Goal: Task Accomplishment & Management: Manage account settings

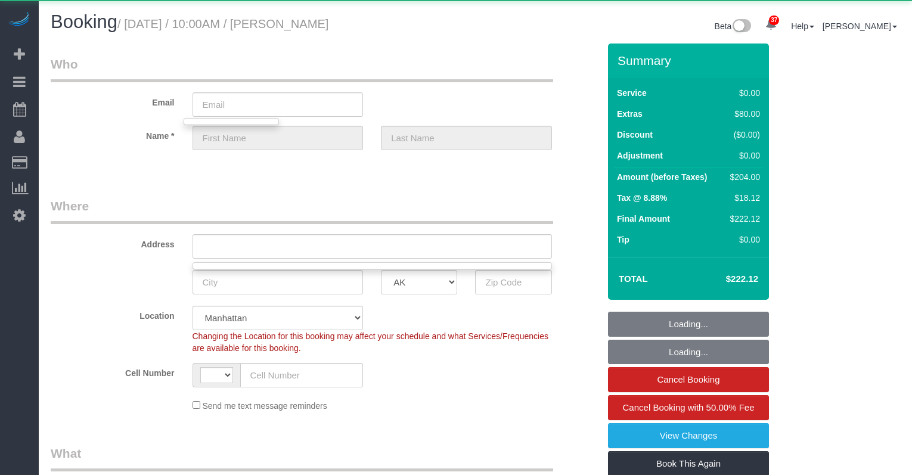
select select "string:US"
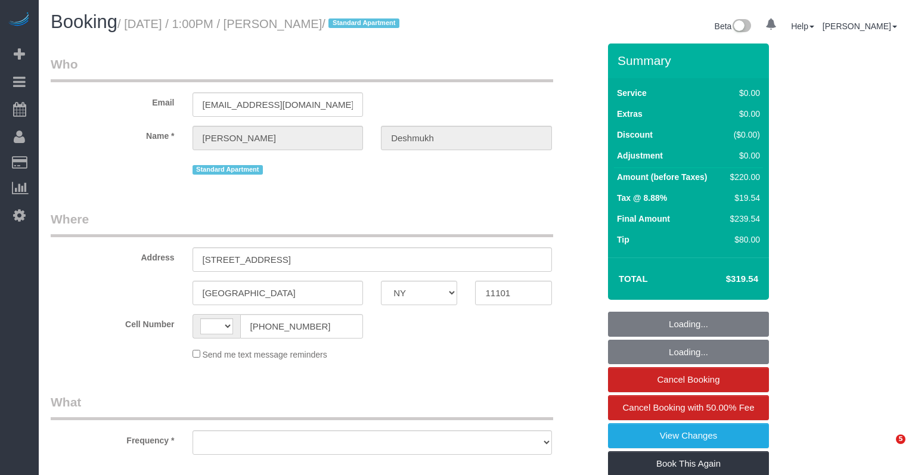
select select "NY"
select select "string:US"
select select "string:stripe-pm_1R1vrD4VGloSiKo7D9kUgxNx"
select select "object:1174"
select select "number:59"
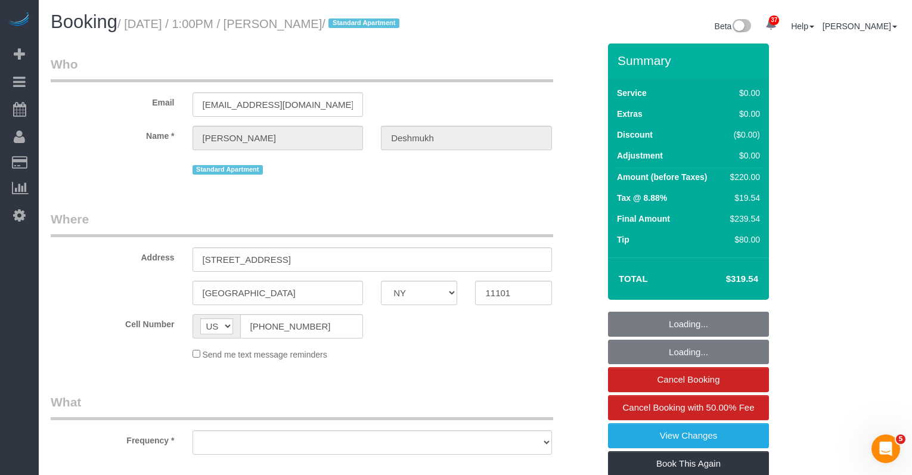
select select "number:73"
select select "number:15"
select select "number:6"
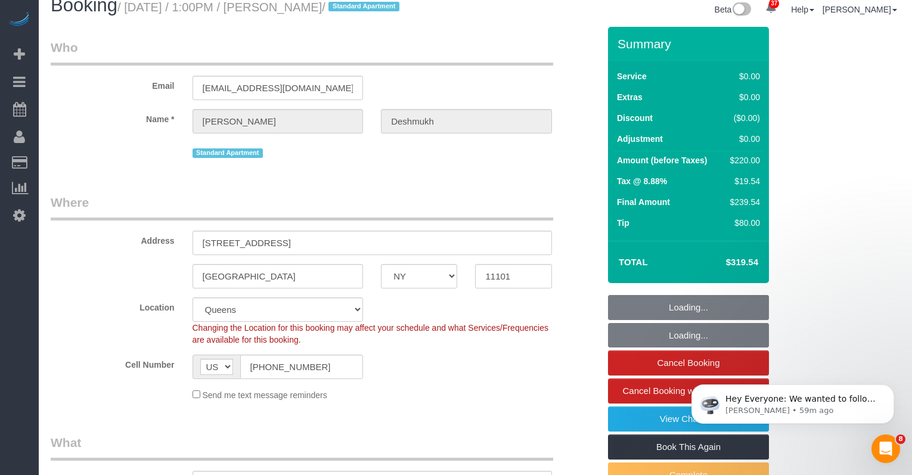
select select "2"
select select "spot1"
select select "object:1431"
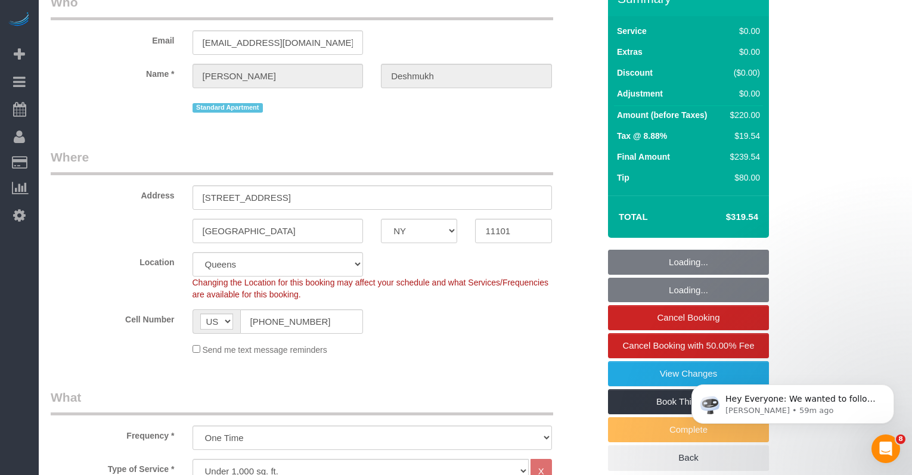
select select "2"
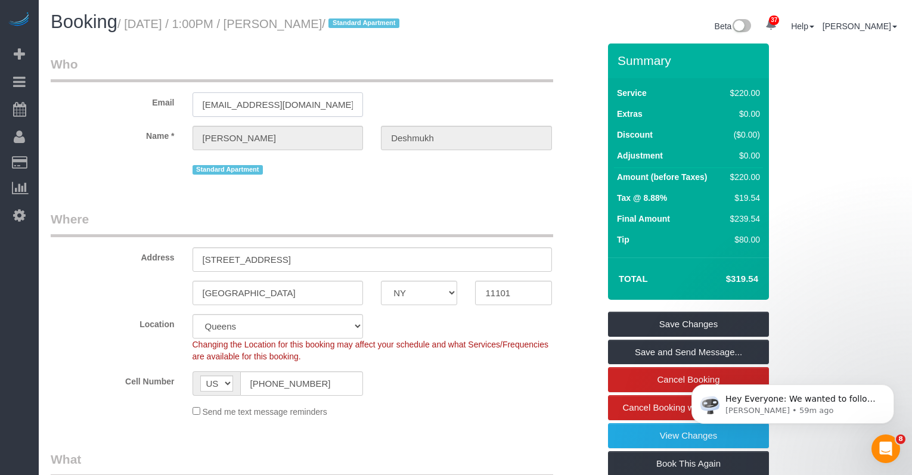
click at [234, 116] on input "mike012486@gmail.com" at bounding box center [278, 104] width 171 height 24
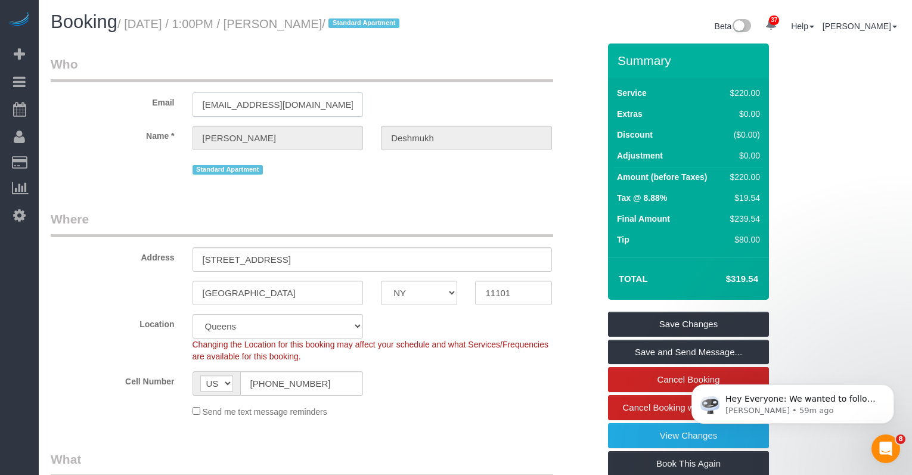
click at [234, 116] on input "mike012486@gmail.com" at bounding box center [278, 104] width 171 height 24
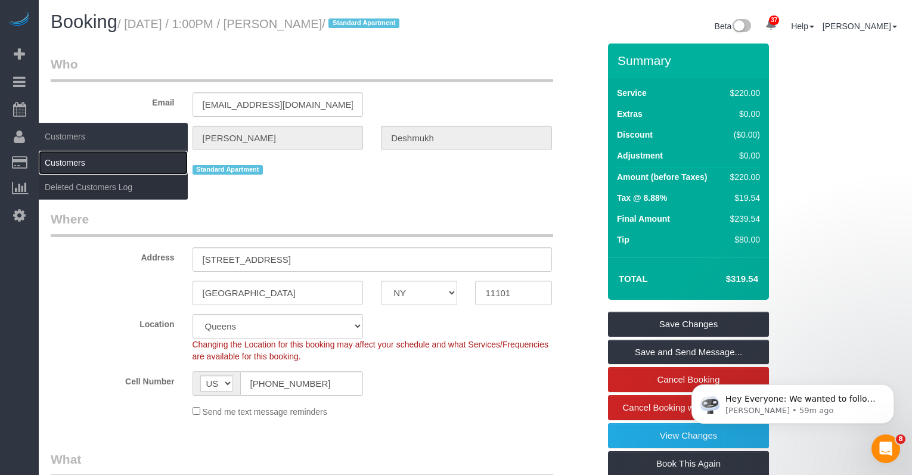
click at [55, 160] on link "Customers" at bounding box center [113, 163] width 149 height 24
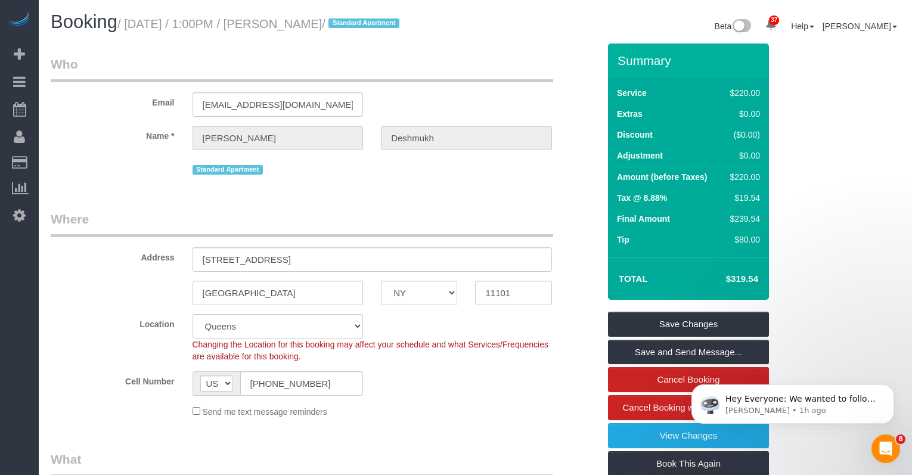
copy small "October 09, 2025 / 1:00PM / Michael Deshmukh"
drag, startPoint x: 393, startPoint y: 23, endPoint x: 135, endPoint y: 30, distance: 258.8
click at [135, 30] on small "/ October 09, 2025 / 1:00PM / Michael Deshmukh / Standard Apartment" at bounding box center [260, 23] width 286 height 13
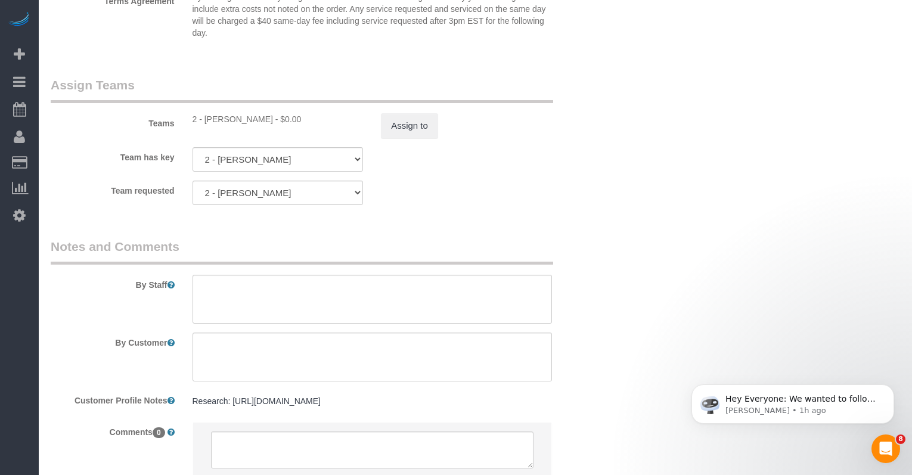
scroll to position [1511, 0]
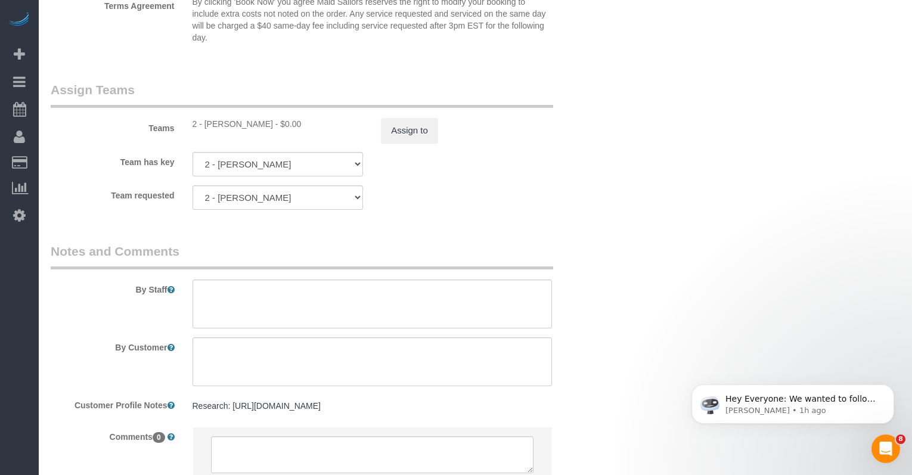
drag, startPoint x: 258, startPoint y: 139, endPoint x: 206, endPoint y: 141, distance: 51.9
click at [206, 130] on div "2 - Maria Puetate - $0.00" at bounding box center [278, 124] width 171 height 12
copy div "Maria Puetate"
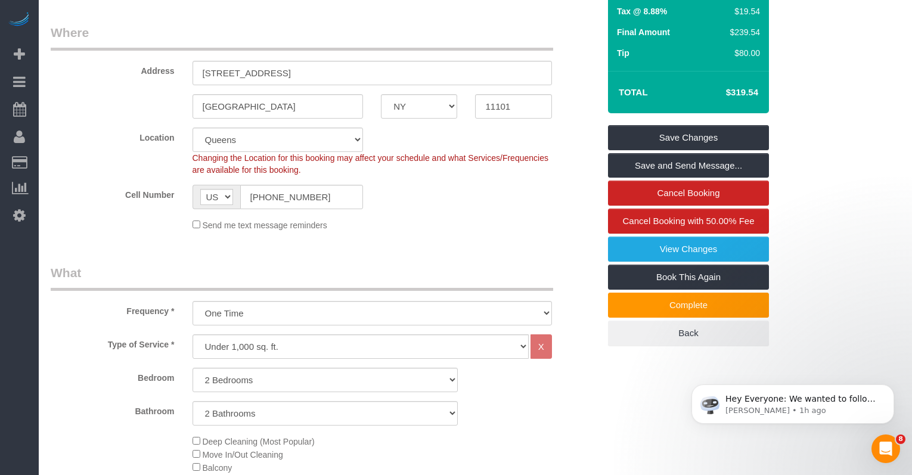
scroll to position [0, 0]
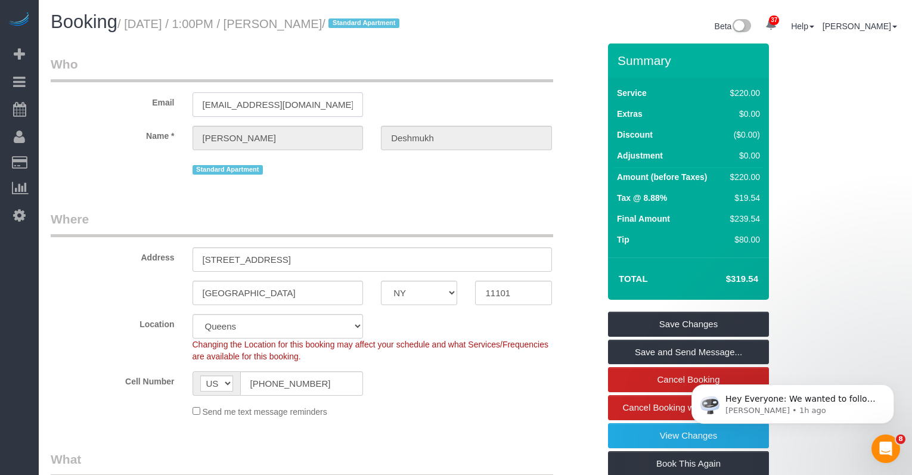
click at [286, 117] on input "mike012486@gmail.com" at bounding box center [278, 104] width 171 height 24
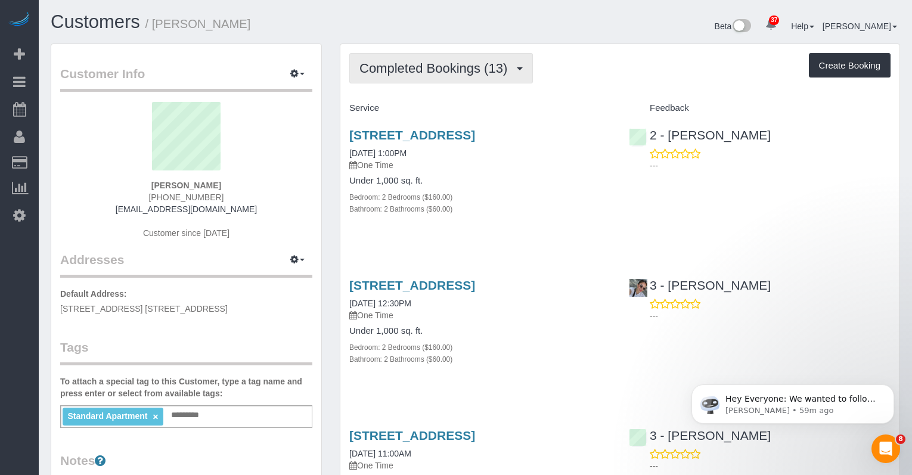
click at [449, 79] on button "Completed Bookings (13)" at bounding box center [441, 68] width 184 height 30
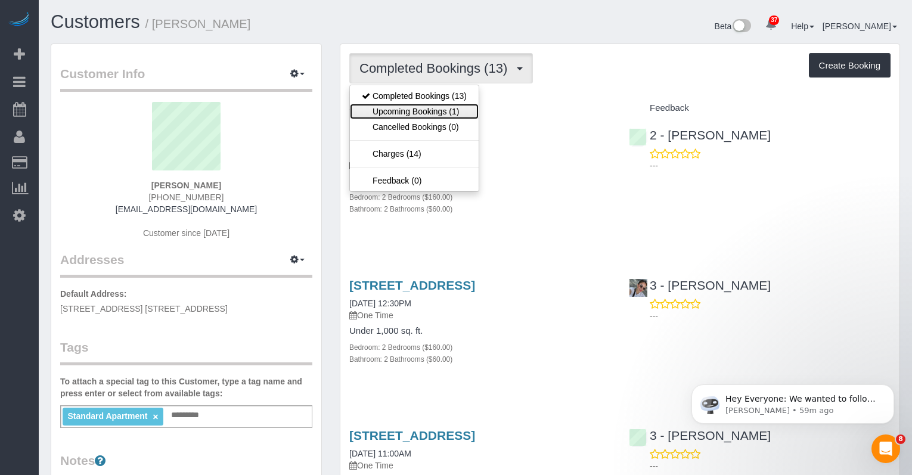
click at [432, 108] on link "Upcoming Bookings (1)" at bounding box center [414, 111] width 129 height 15
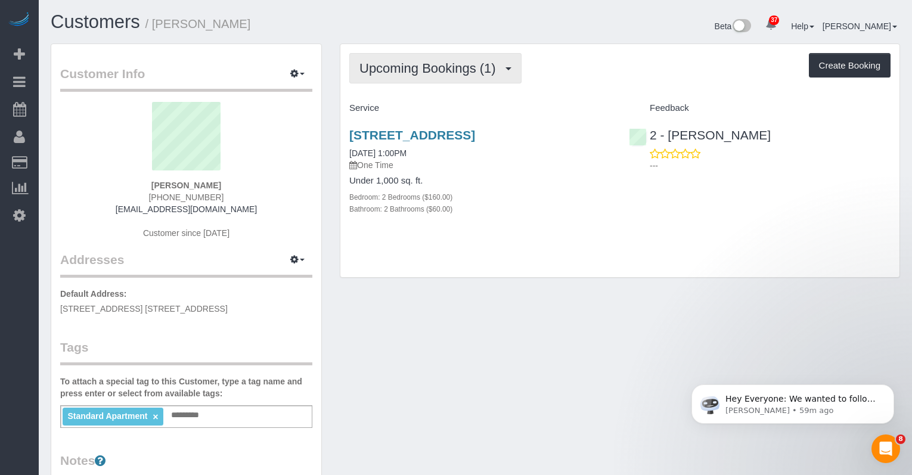
click at [419, 64] on span "Upcoming Bookings (1)" at bounding box center [430, 68] width 142 height 15
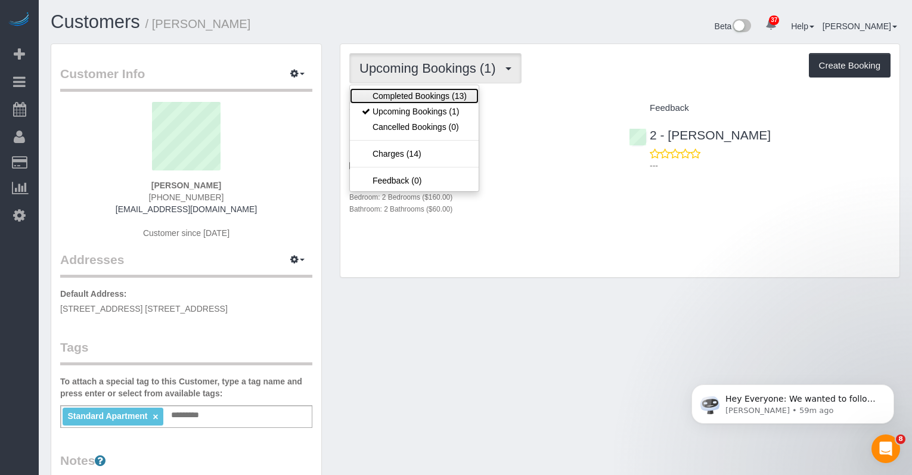
click at [427, 98] on link "Completed Bookings (13)" at bounding box center [414, 95] width 129 height 15
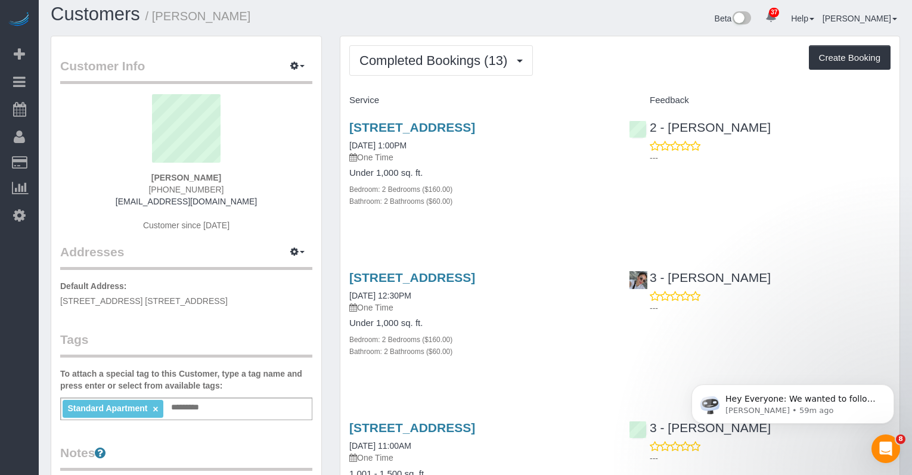
scroll to position [3, 0]
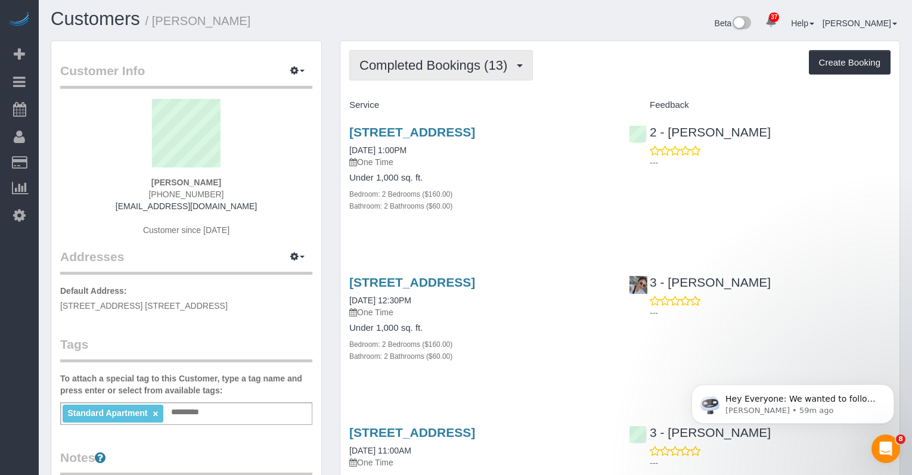
click at [435, 74] on button "Completed Bookings (13)" at bounding box center [441, 65] width 184 height 30
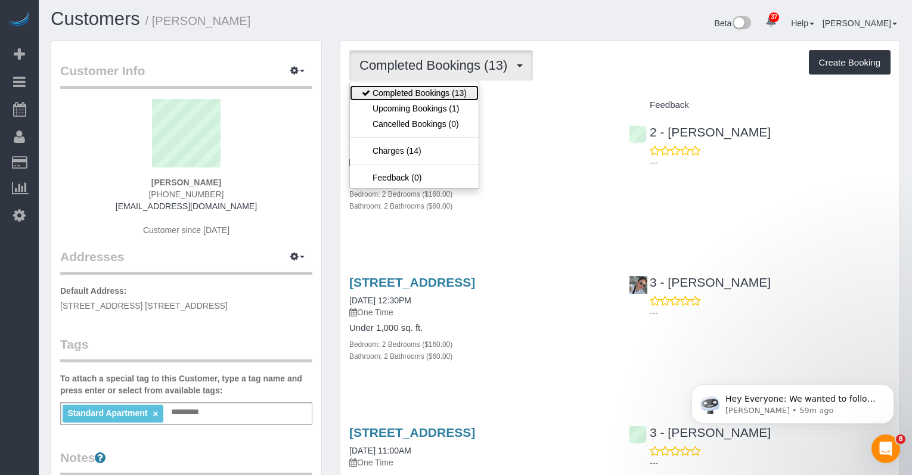
click at [421, 90] on link "Completed Bookings (13)" at bounding box center [414, 92] width 129 height 15
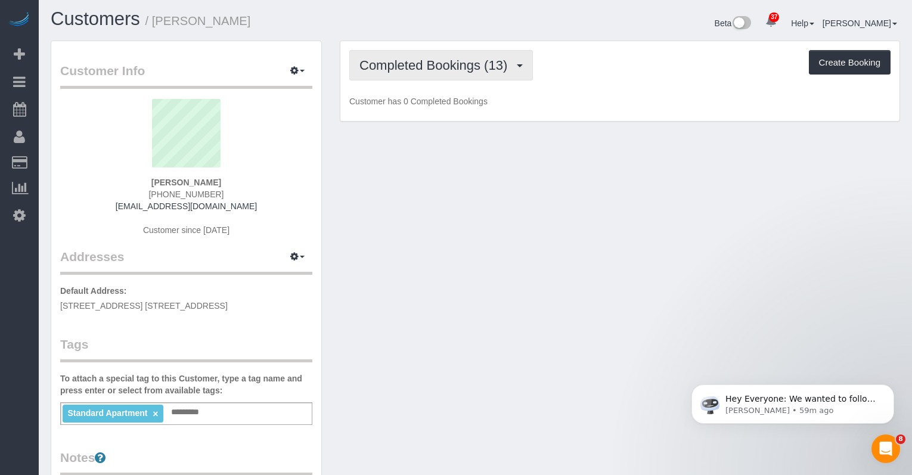
click at [419, 68] on span "Completed Bookings (13)" at bounding box center [436, 65] width 154 height 15
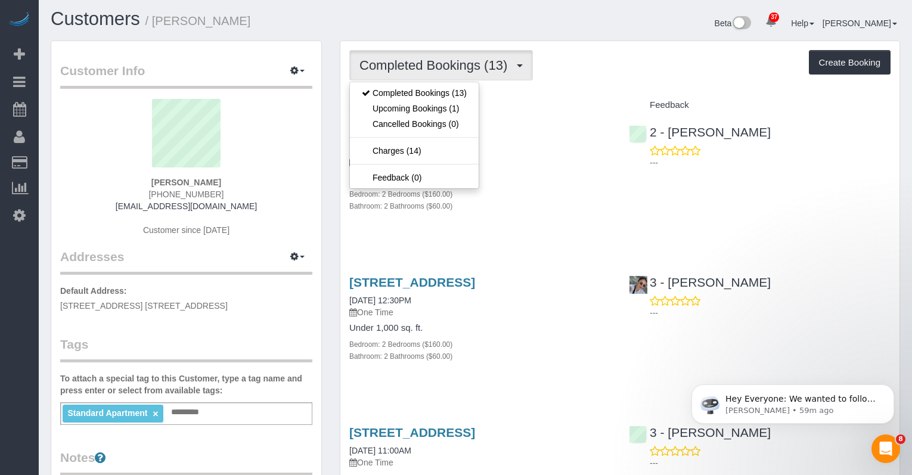
click at [523, 168] on p "One Time" at bounding box center [480, 162] width 262 height 12
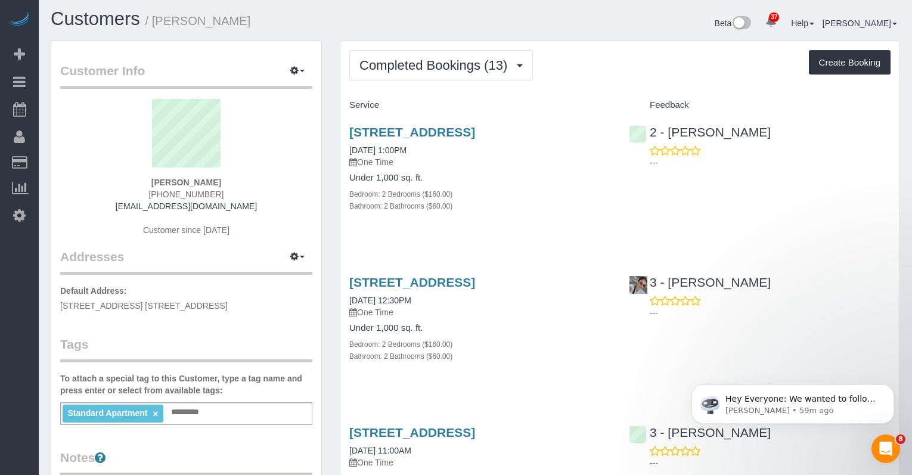
drag, startPoint x: 424, startPoint y: 144, endPoint x: 348, endPoint y: 135, distance: 76.3
click at [346, 136] on div "3 Court Square, Unit 532, Long Island City, NY 11101 09/25/2025 1:00PM One Time…" at bounding box center [480, 175] width 280 height 120
copy link "3 Court Square, Unit 532, Long Island City, NY 11101"
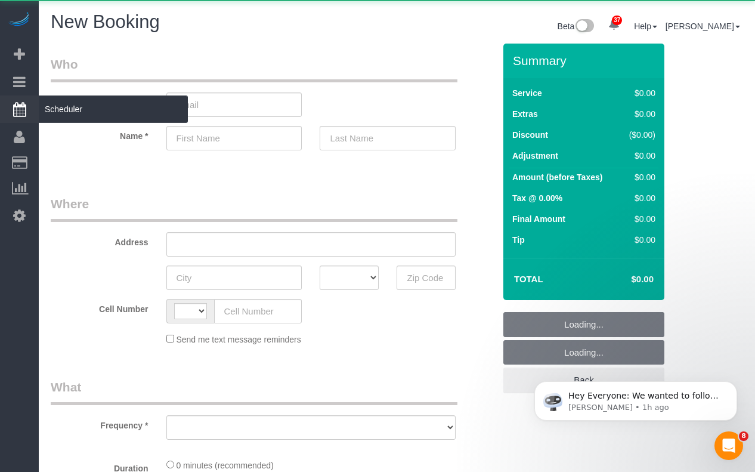
select select "string:US"
select select "object:1288"
select select "number:89"
select select "number:90"
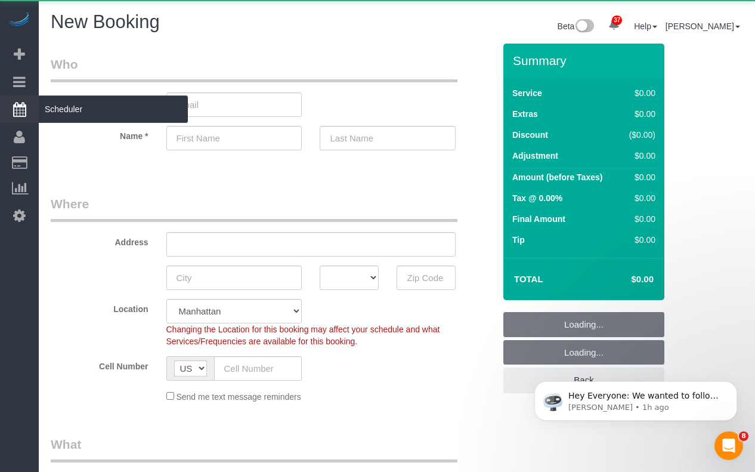
select select "object:1730"
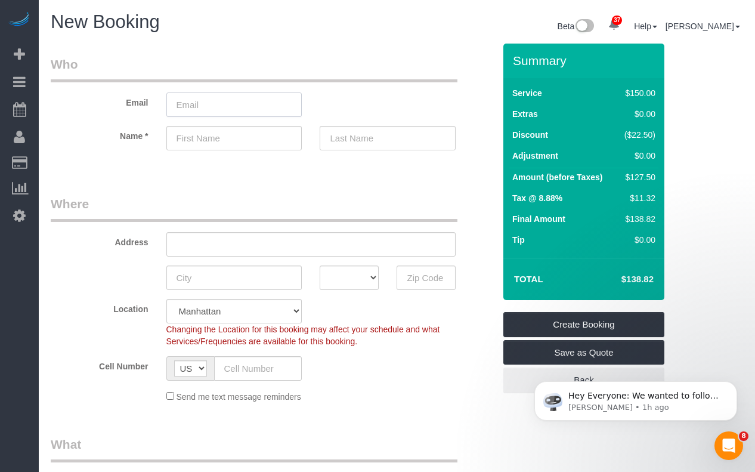
click at [189, 107] on input "email" at bounding box center [234, 104] width 136 height 24
drag, startPoint x: 116, startPoint y: 140, endPoint x: 127, endPoint y: 137, distance: 11.1
click at [117, 139] on label "Name *" at bounding box center [100, 134] width 116 height 16
click at [185, 105] on input "email" at bounding box center [234, 104] width 136 height 24
paste input "stoneya046@gmail.com"
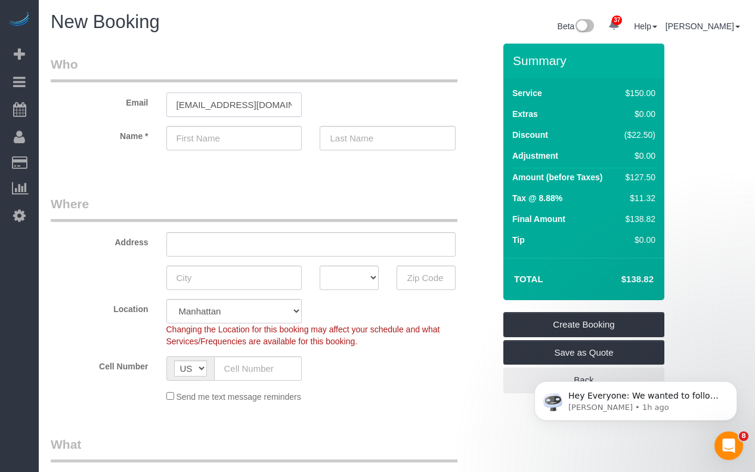
type input "stoneya046@gmail.com"
click at [130, 143] on div "Name *" at bounding box center [272, 138] width 461 height 24
click at [213, 130] on input "text" at bounding box center [234, 138] width 136 height 24
click at [123, 129] on label "Name *" at bounding box center [100, 134] width 116 height 16
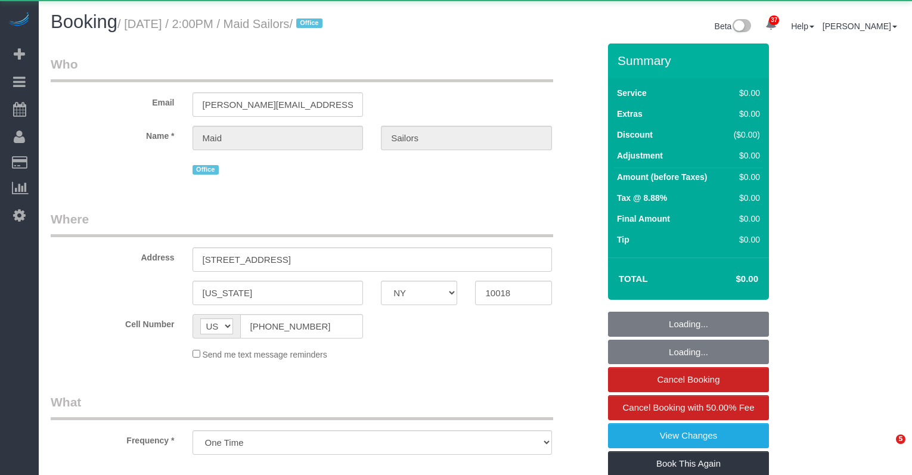
select select "NY"
select select "number:89"
select select "number:90"
select select "number:15"
select select "number:5"
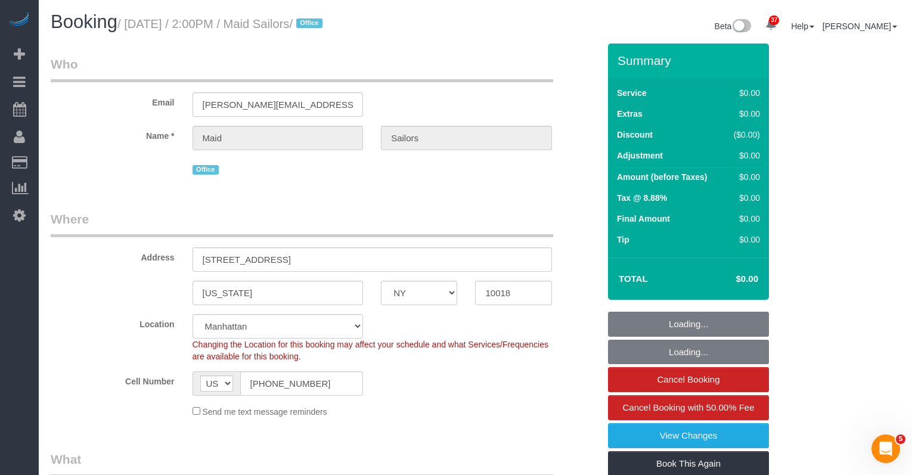
select select "object:1091"
select select "spot1"
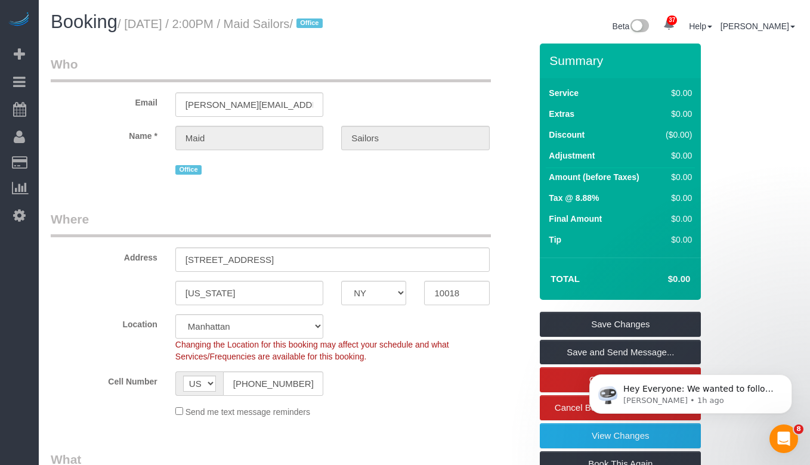
drag, startPoint x: 358, startPoint y: 24, endPoint x: 137, endPoint y: 30, distance: 221.3
click at [137, 30] on small "/ [DATE] / 2:00PM / Maid Sailors / Office" at bounding box center [221, 23] width 209 height 13
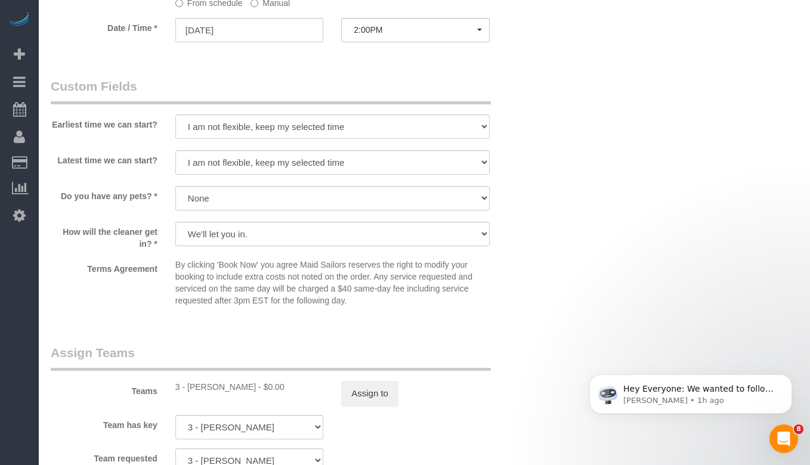
scroll to position [991, 0]
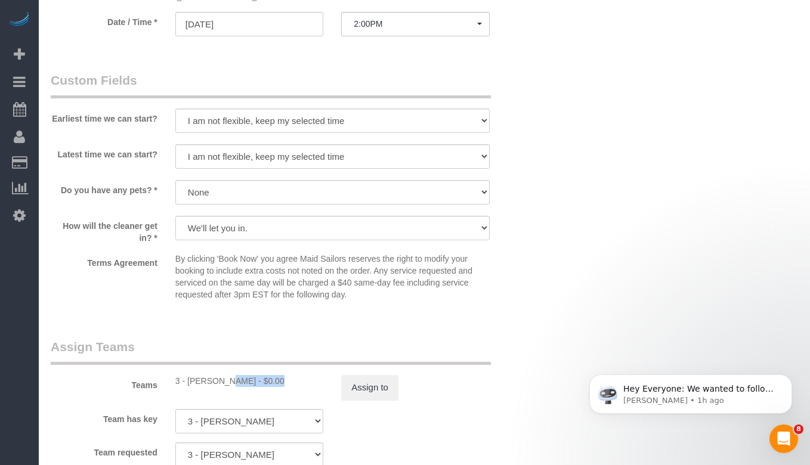
drag, startPoint x: 240, startPoint y: 379, endPoint x: 776, endPoint y: 336, distance: 537.7
click at [190, 379] on div "3 - [PERSON_NAME] - $0.00" at bounding box center [249, 381] width 148 height 12
copy div "[PERSON_NAME]"
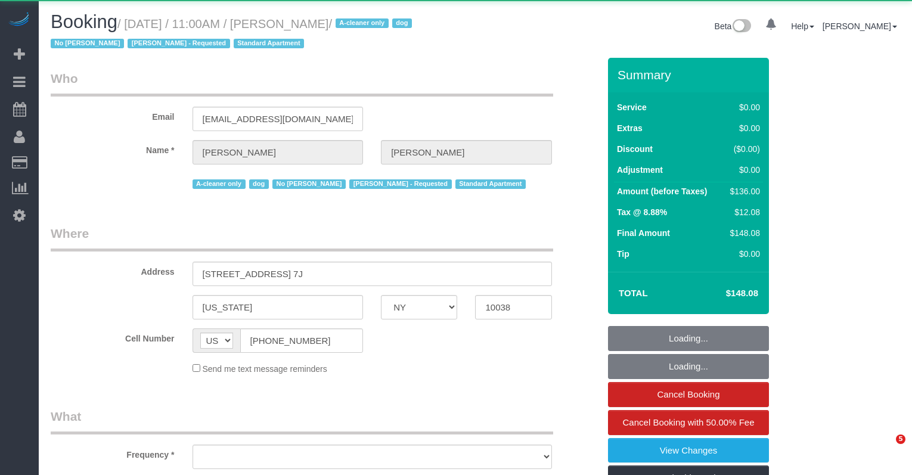
select select "NY"
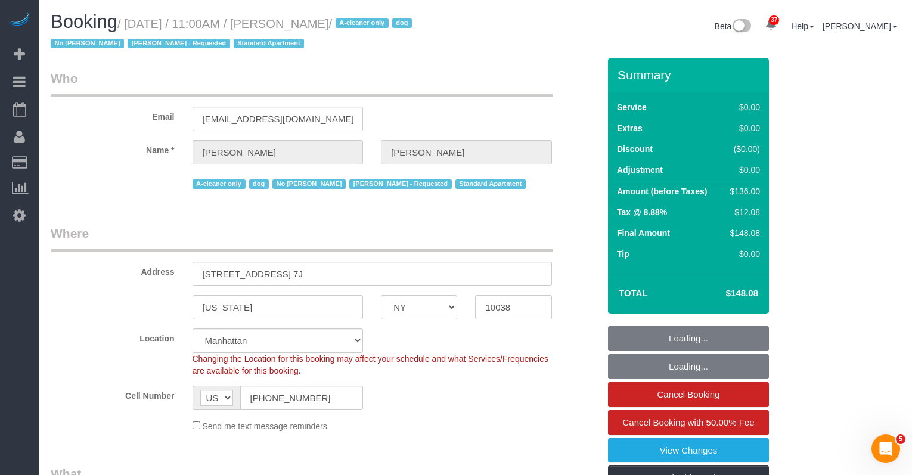
select select "object:1403"
select select "string:stripe-pm_1Qo4mB4VGloSiKo7UG7wc5hb"
select select "spot1"
select select "number:89"
select select "number:90"
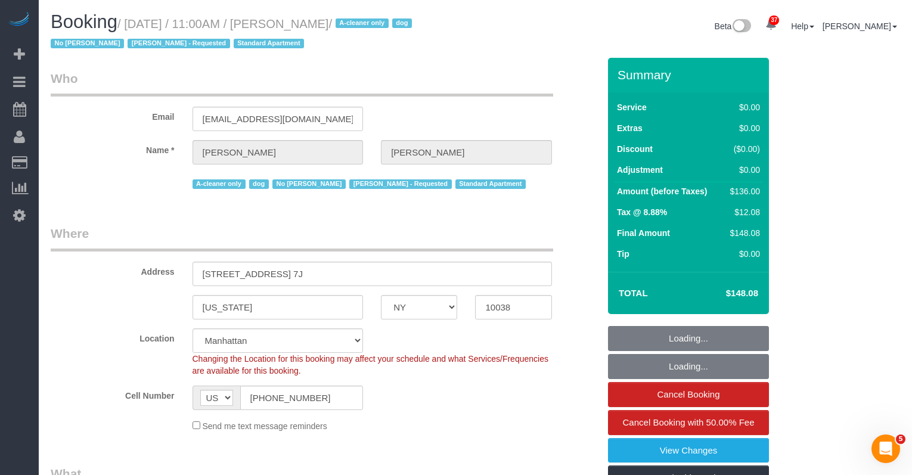
select select "number:13"
select select "number:5"
select select "1"
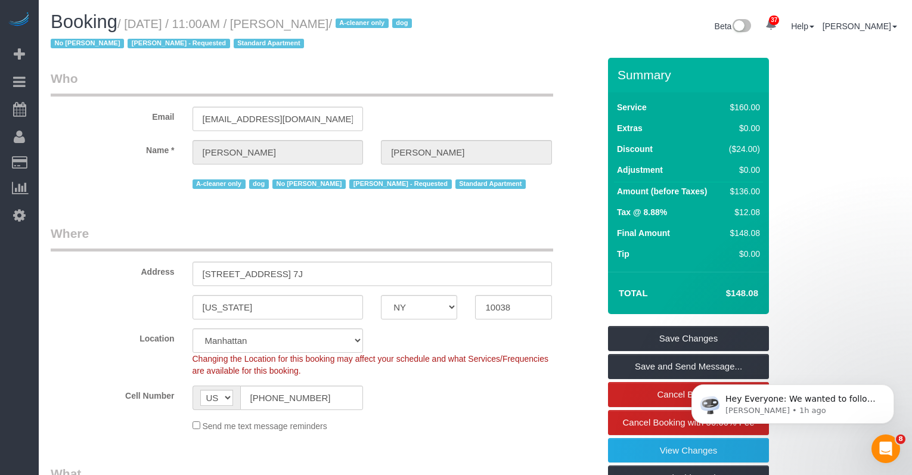
drag, startPoint x: 363, startPoint y: 21, endPoint x: 138, endPoint y: 25, distance: 224.8
click at [138, 25] on small "/ October 09, 2025 / 11:00AM / Nick Debnam / A-cleaner only dog No Kiann Ward P…" at bounding box center [233, 33] width 365 height 33
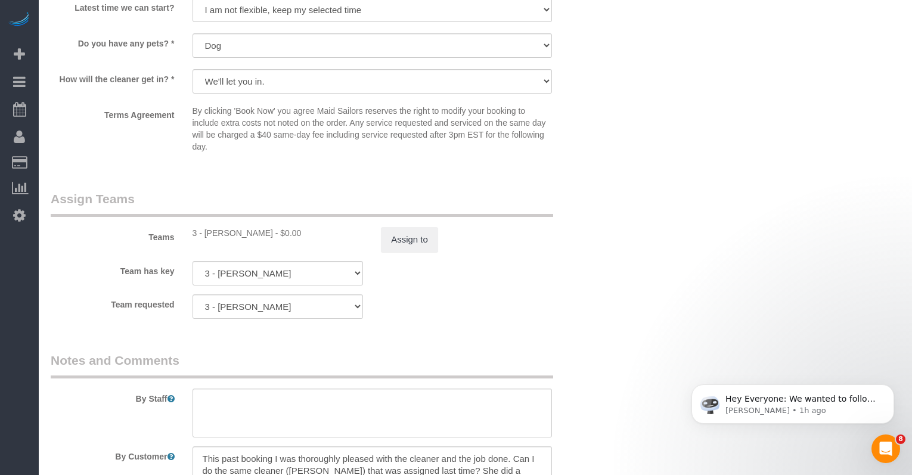
scroll to position [1410, 0]
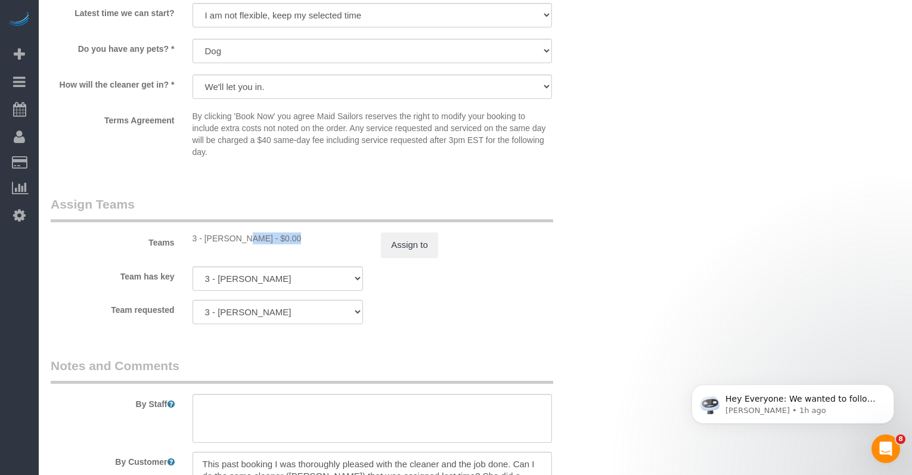
drag, startPoint x: 256, startPoint y: 239, endPoint x: 212, endPoint y: 238, distance: 44.7
click at [204, 238] on div "3 - Yenis Mendez - $0.00" at bounding box center [278, 238] width 171 height 12
copy div "Yenis Mendez"
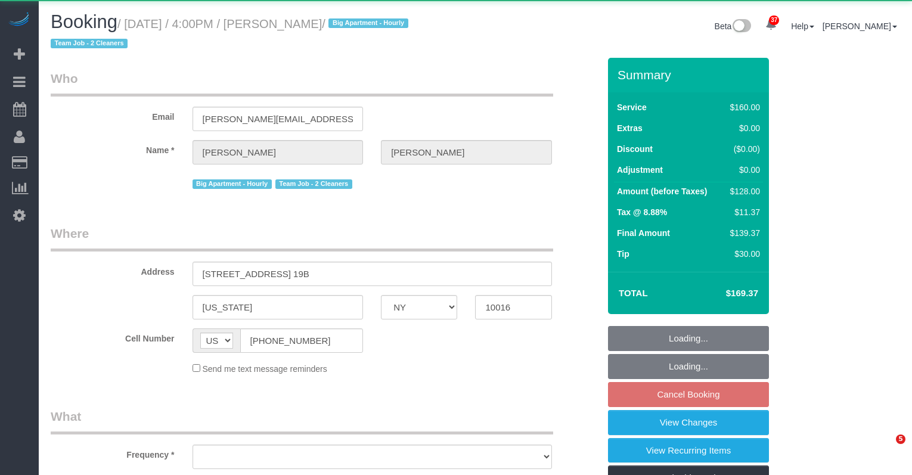
select select "NY"
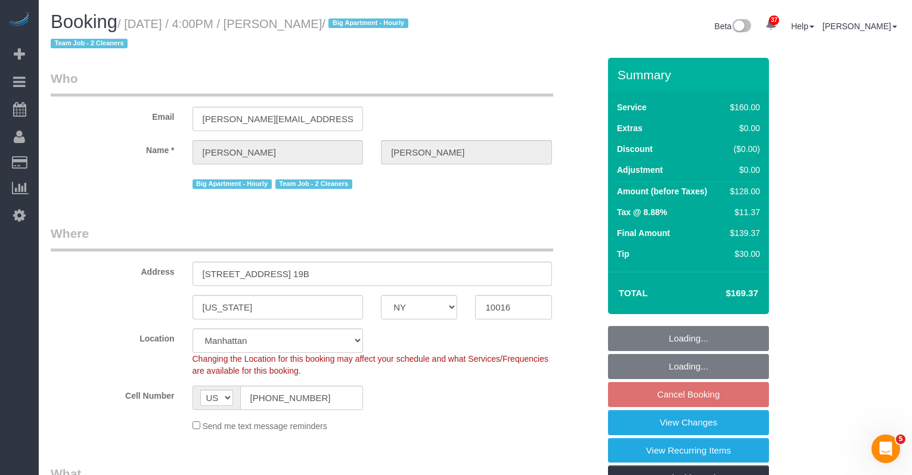
select select "object:823"
select select "spot9"
select select "number:89"
select select "number:90"
select select "number:15"
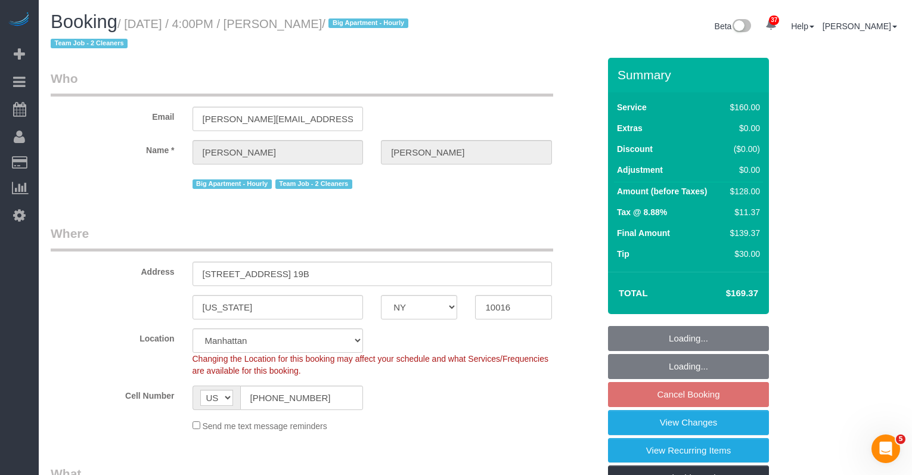
select select "number:5"
select select "object:1058"
select select "string:stripe-pm_1QmmDe4VGloSiKo7qN6Zl7hg"
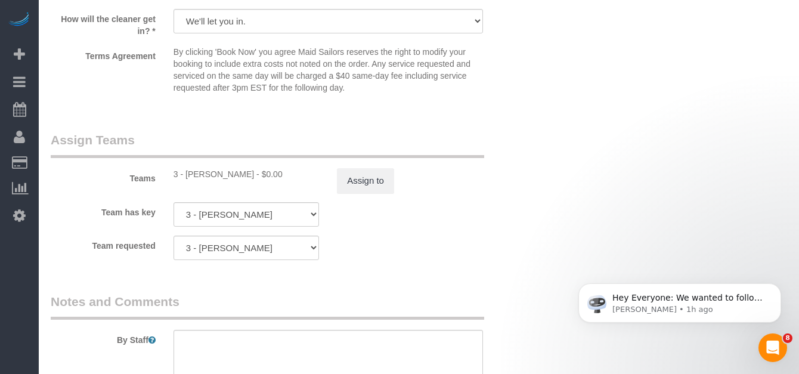
scroll to position [1289, 0]
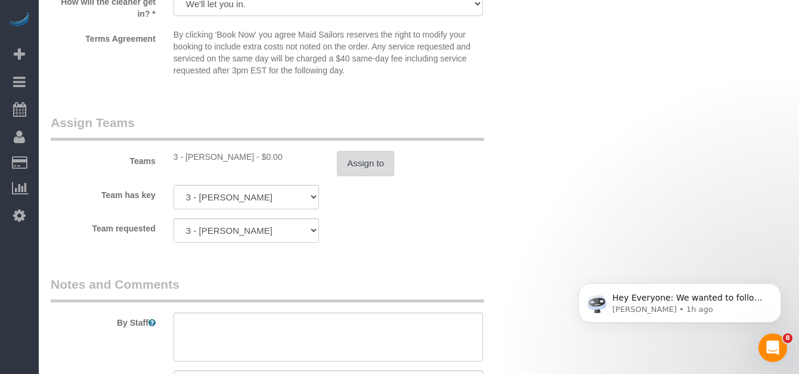
click at [349, 161] on button "Assign to" at bounding box center [365, 163] width 57 height 25
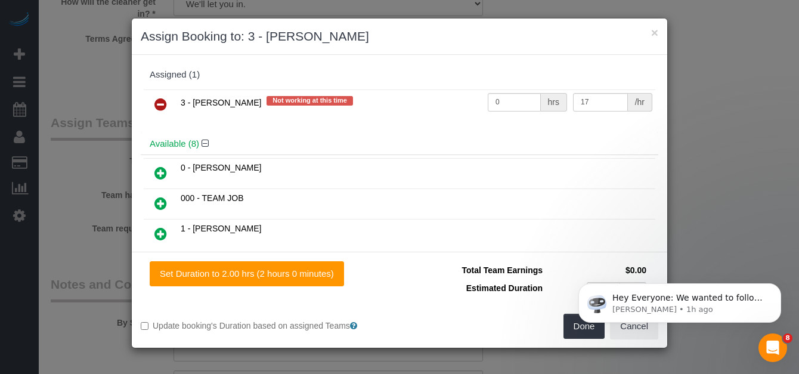
click at [163, 105] on icon at bounding box center [160, 104] width 13 height 14
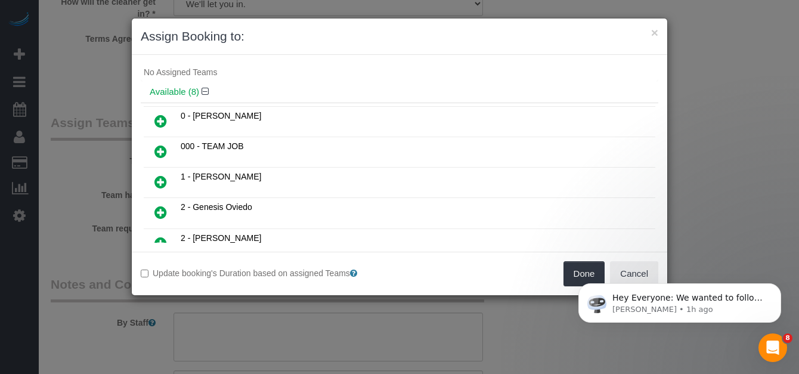
scroll to position [27, 0]
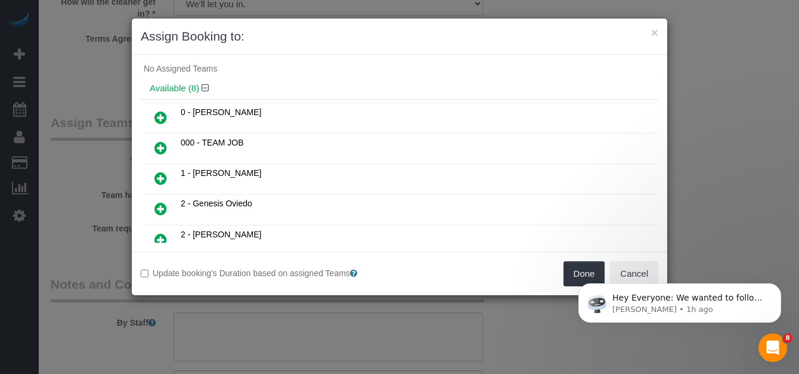
click at [568, 276] on body "Hey Everyone: We wanted to follow up and let you know we have been closely moni…" at bounding box center [679, 300] width 229 height 74
click at [777, 287] on icon "Dismiss notification" at bounding box center [777, 286] width 4 height 4
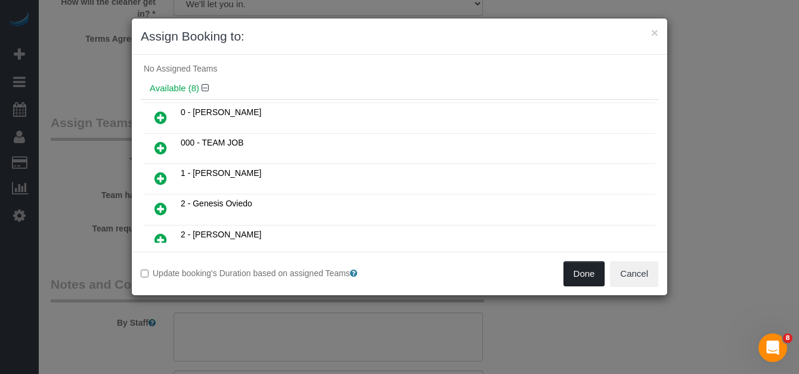
drag, startPoint x: 593, startPoint y: 275, endPoint x: 585, endPoint y: 275, distance: 8.3
click at [593, 275] on button "Done" at bounding box center [584, 273] width 42 height 25
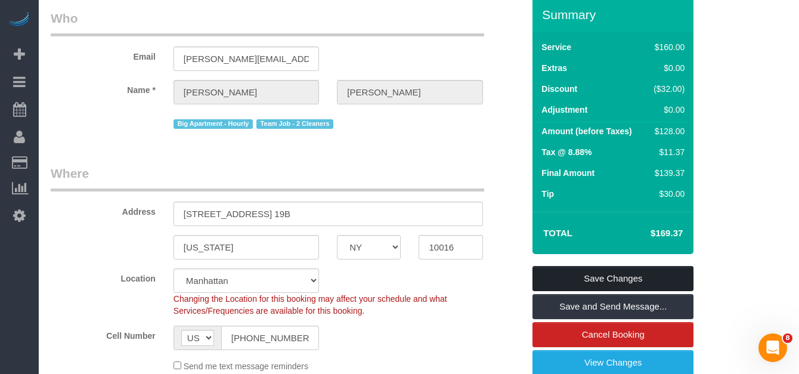
scroll to position [89, 0]
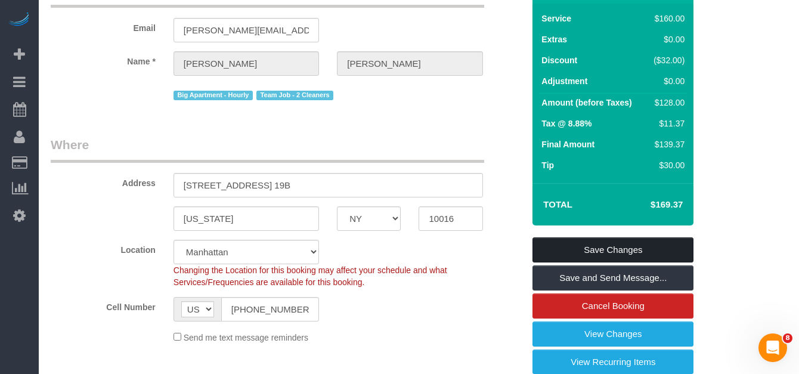
click at [542, 244] on link "Save Changes" at bounding box center [612, 249] width 161 height 25
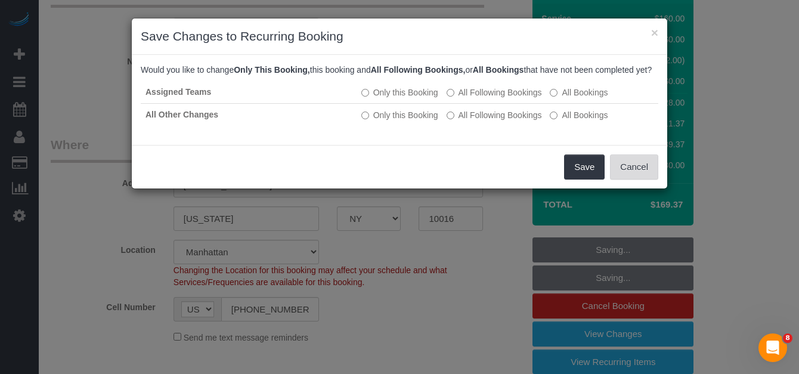
click at [633, 173] on button "Cancel" at bounding box center [634, 166] width 48 height 25
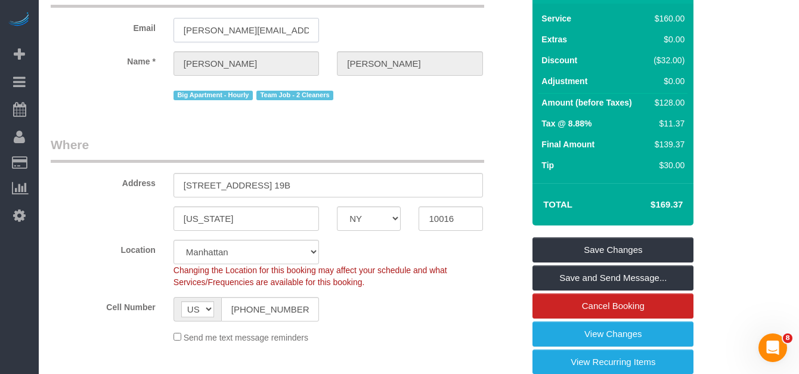
drag, startPoint x: 272, startPoint y: 29, endPoint x: 174, endPoint y: 25, distance: 98.5
click at [174, 25] on input "fisch.leigh@gmail.com" at bounding box center [245, 30] width 145 height 24
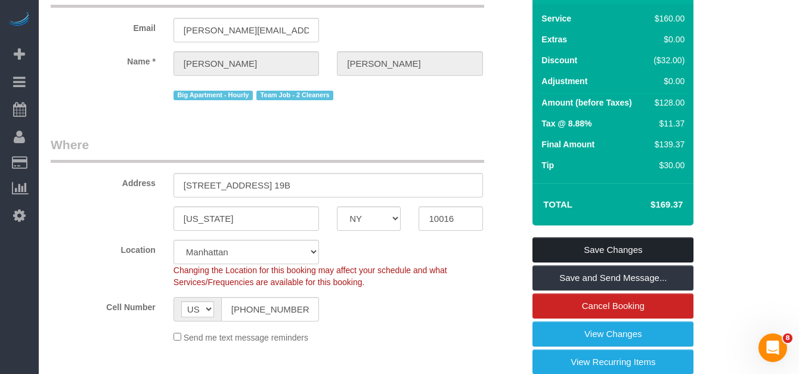
click at [559, 244] on link "Save Changes" at bounding box center [612, 249] width 161 height 25
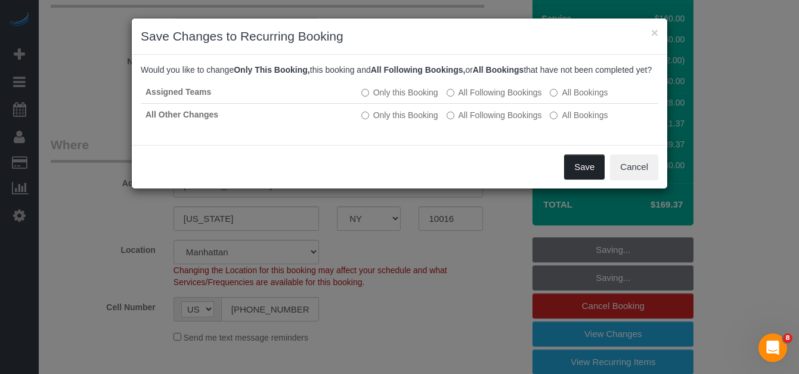
click at [572, 179] on button "Save" at bounding box center [584, 166] width 41 height 25
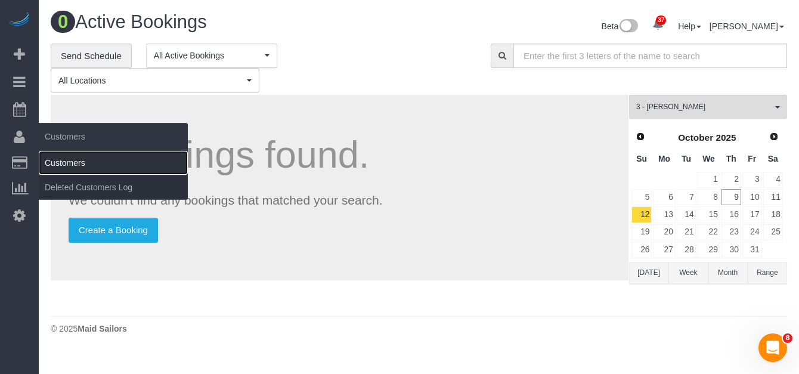
click at [51, 160] on link "Customers" at bounding box center [113, 163] width 149 height 24
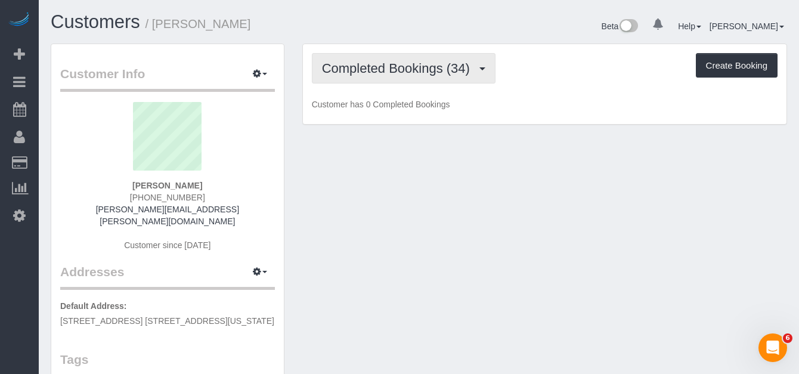
click at [426, 80] on button "Completed Bookings (34)" at bounding box center [404, 68] width 184 height 30
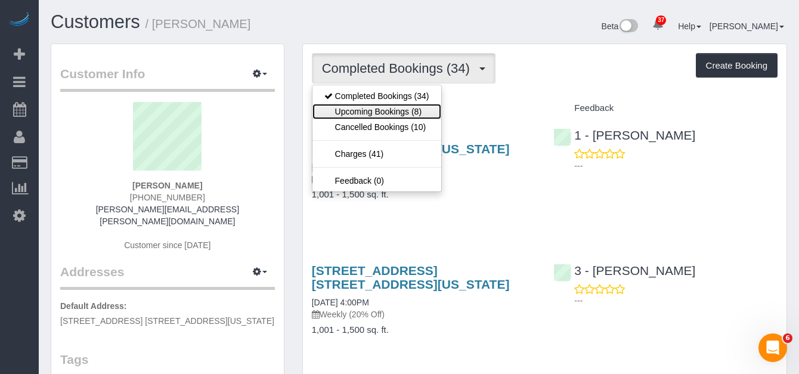
click at [346, 110] on link "Upcoming Bookings (8)" at bounding box center [376, 111] width 129 height 15
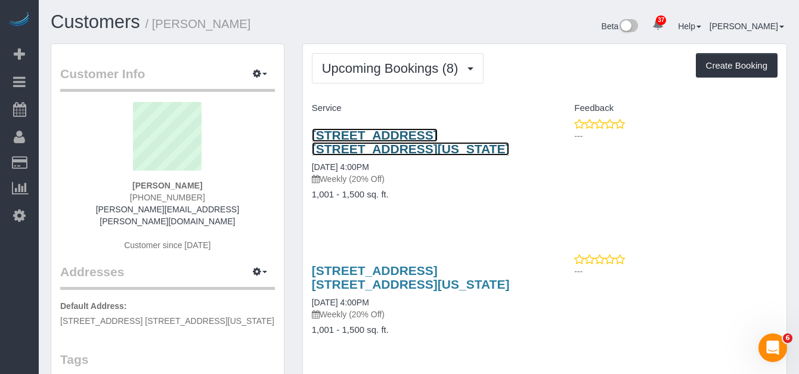
click at [357, 138] on link "[STREET_ADDRESS] [STREET_ADDRESS][US_STATE]" at bounding box center [411, 141] width 198 height 27
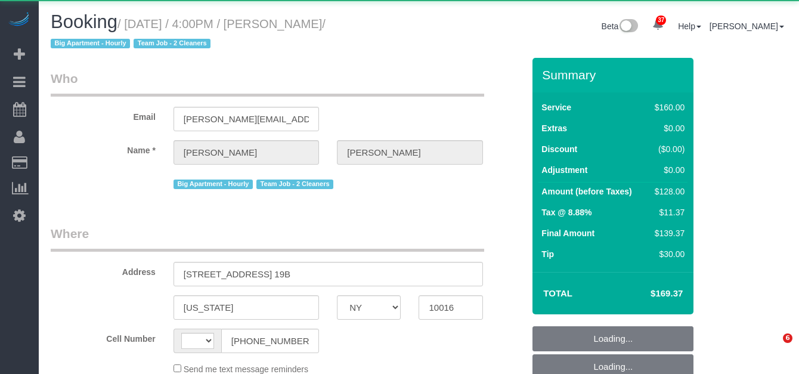
select select "NY"
select select "object:966"
select select "string:US"
select select "number:89"
select select "number:90"
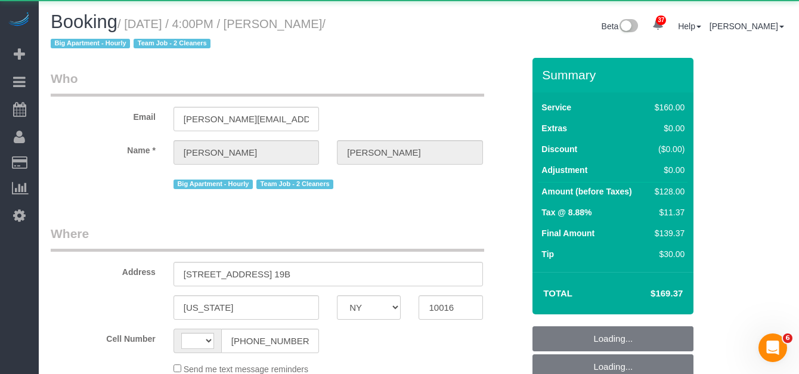
select select "number:15"
select select "number:5"
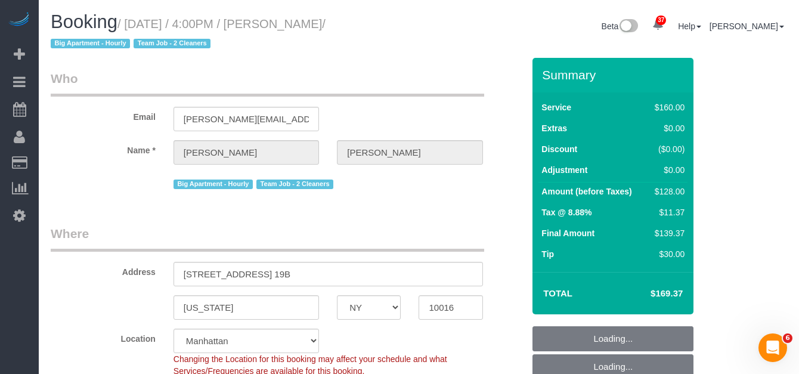
select select "string:stripe-pm_1QmmDe4VGloSiKo7qN6Zl7hg"
select select "spot9"
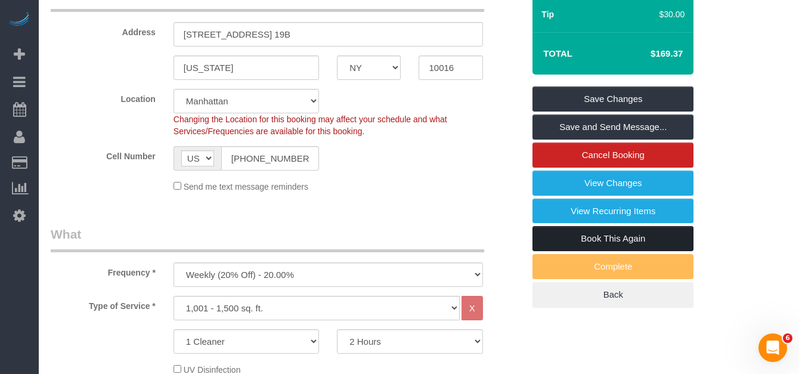
scroll to position [241, 0]
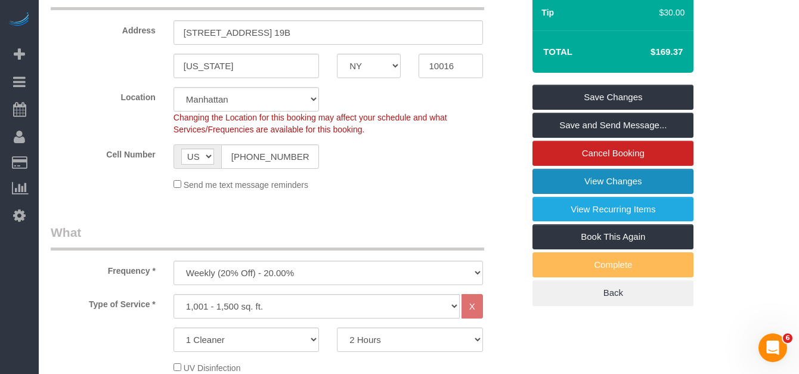
click at [600, 182] on link "View Changes" at bounding box center [612, 181] width 161 height 25
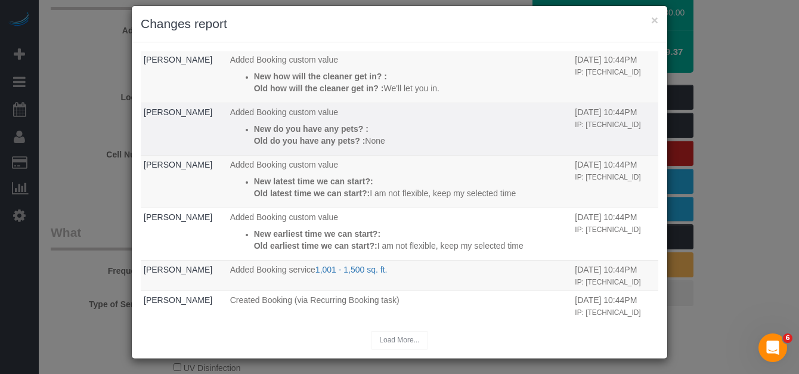
scroll to position [0, 0]
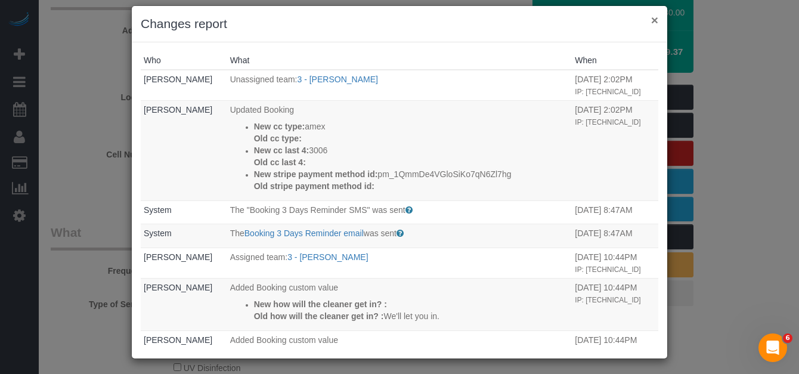
click at [656, 17] on button "×" at bounding box center [654, 20] width 7 height 13
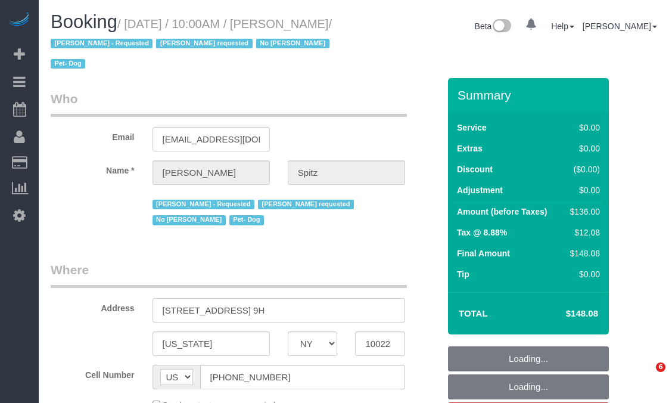
select select "NY"
select select "string:stripe-pm_1RpvFu4VGloSiKo7rcufCRjl"
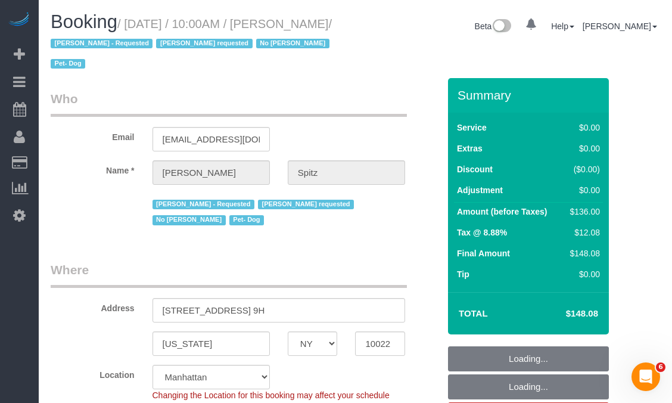
select select "1"
select select "spot1"
select select "number:57"
select select "number:74"
select select "number:13"
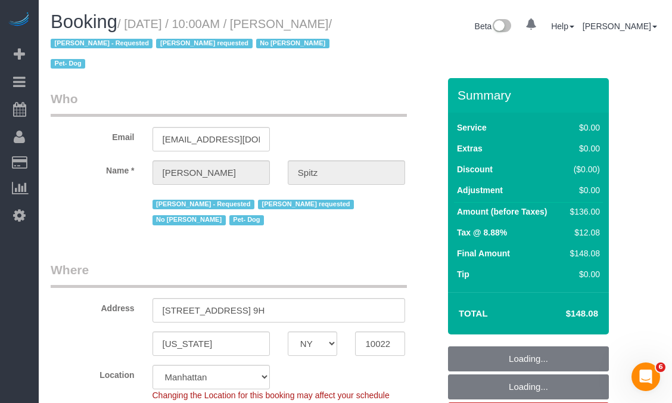
select select "number:5"
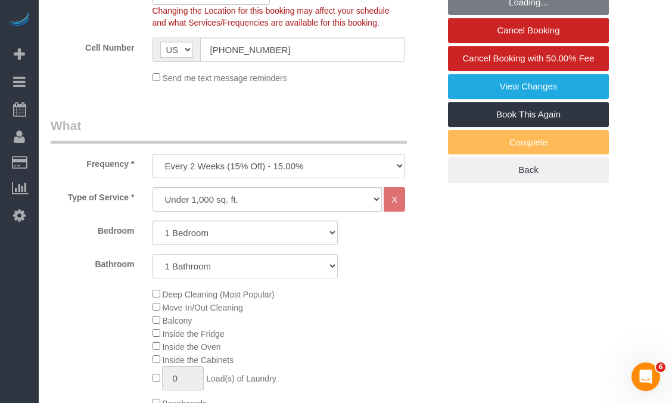
select select "object:1528"
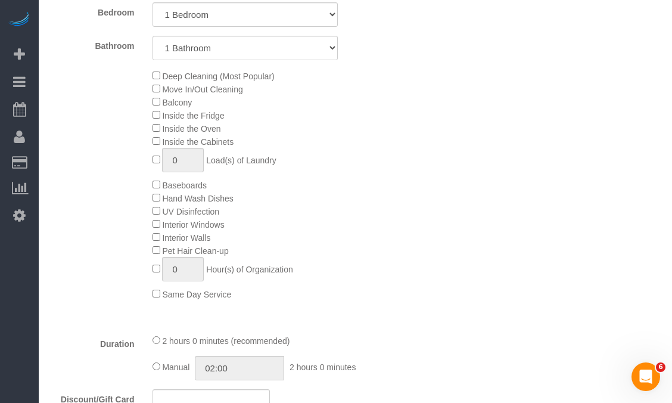
select select "1"
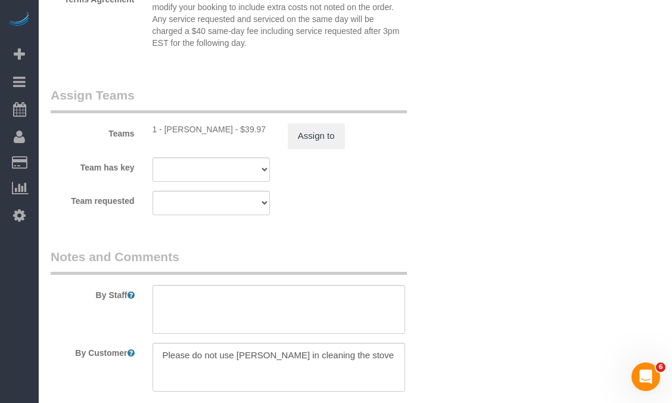
scroll to position [1593, 0]
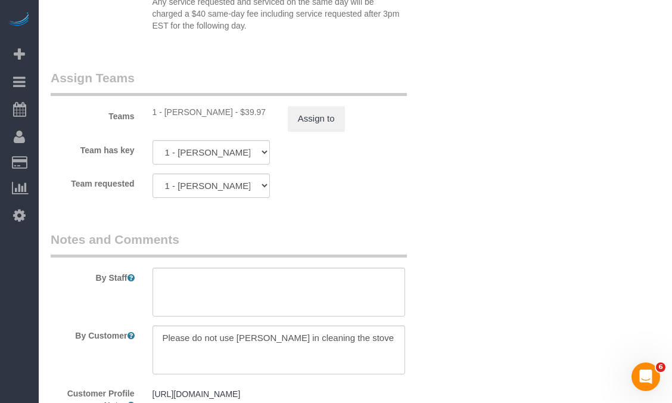
click at [186, 110] on div "1 - Noufoh Sodandji - $39.97" at bounding box center [211, 112] width 117 height 12
drag, startPoint x: 166, startPoint y: 113, endPoint x: 228, endPoint y: 110, distance: 62.1
click at [228, 110] on div "1 - Noufoh Sodandji - $39.97" at bounding box center [211, 112] width 117 height 12
copy div "Noufoh Sodandji"
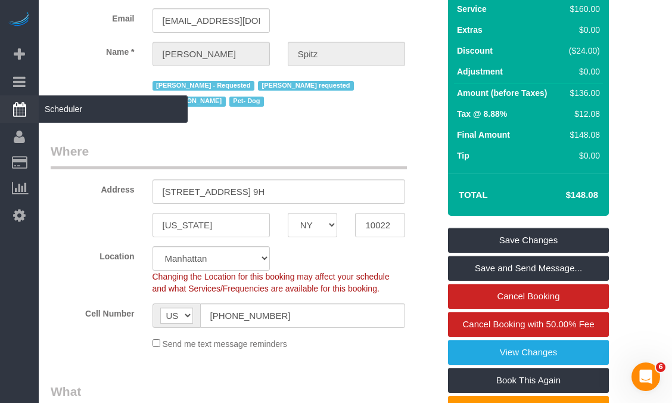
scroll to position [0, 0]
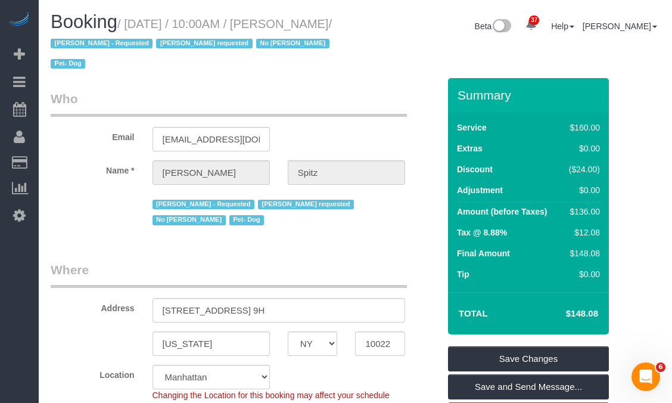
drag, startPoint x: 138, startPoint y: 44, endPoint x: 136, endPoint y: 30, distance: 13.8
click at [136, 30] on small "/ October 09, 2025 / 10:00AM / Madeleine Spitz / Ana Rodriguez - Requested Bria…" at bounding box center [192, 44] width 283 height 54
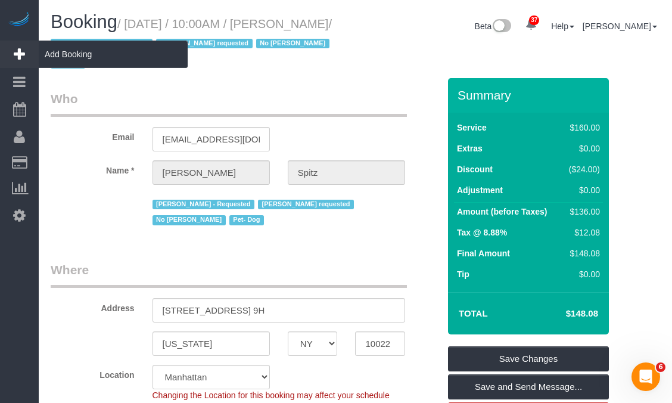
copy small "October 09, 2025 / 10:00AM / Madeleine Spitz"
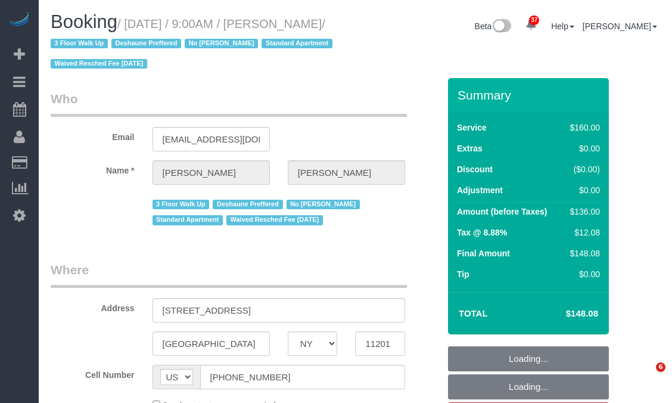
select select "NY"
select select "object:835"
select select "number:89"
select select "number:90"
select select "number:15"
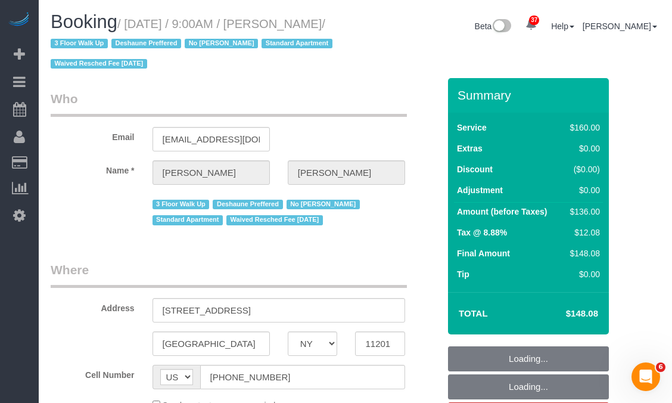
select select "number:7"
select select "object:1478"
select select "string:stripe-pm_1OAzSh4VGloSiKo7zsHvUDud"
select select "spot1"
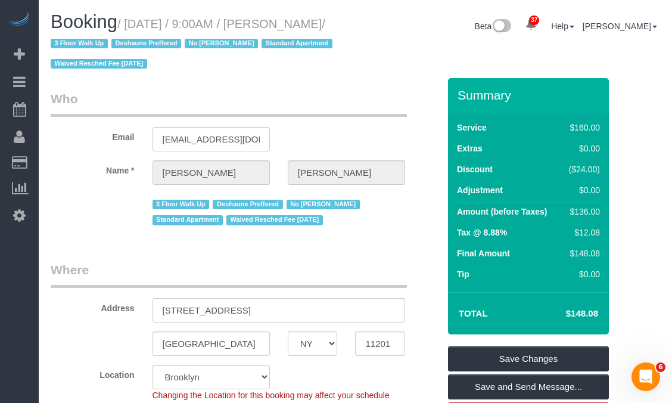
drag, startPoint x: 88, startPoint y: 42, endPoint x: 135, endPoint y: 27, distance: 50.1
click at [135, 27] on small "/ [DATE] / 9:00AM / [PERSON_NAME] / 3 Floor Walk Up Deshaune Preffered No [PERS…" at bounding box center [194, 44] width 286 height 54
copy small "[DATE] / 9:00AM / [PERSON_NAME]"
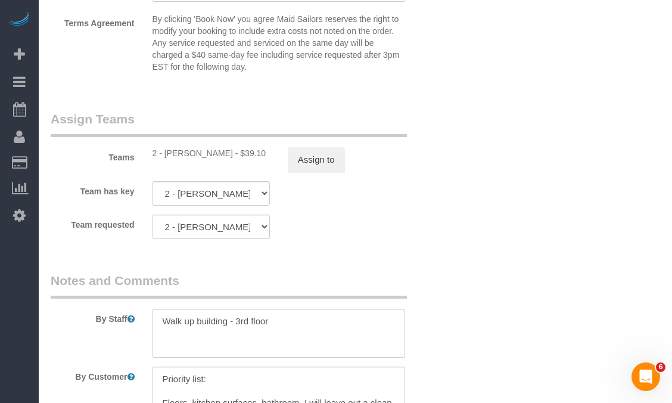
scroll to position [1348, 0]
drag, startPoint x: 165, startPoint y: 156, endPoint x: 228, endPoint y: 153, distance: 62.7
click at [228, 153] on div "2 - [PERSON_NAME] - $39.10" at bounding box center [211, 154] width 117 height 12
copy div "[PERSON_NAME]"
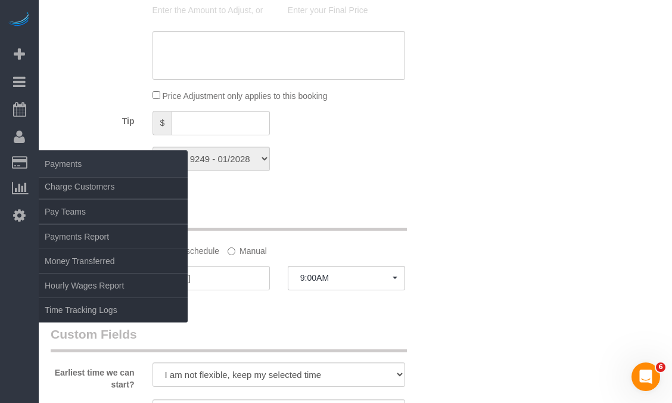
scroll to position [782, 0]
